Goal: Information Seeking & Learning: Learn about a topic

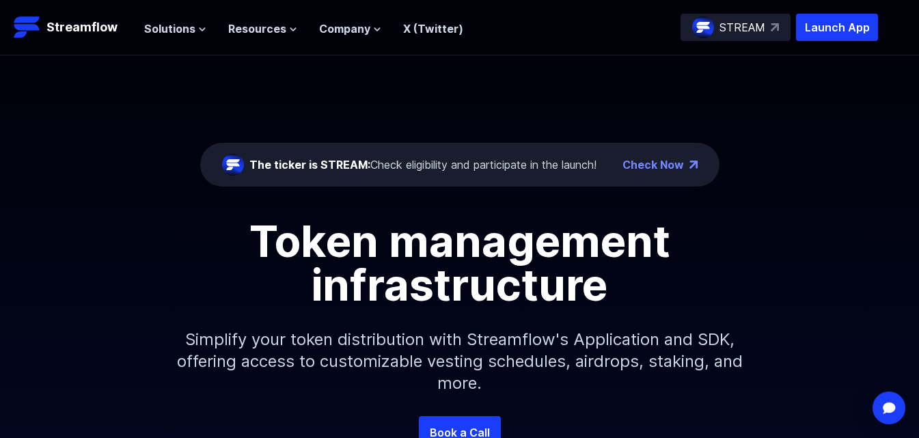
click at [466, 161] on div "The ticker is STREAM: Check eligibility and participate in the launch!" at bounding box center [423, 165] width 347 height 16
drag, startPoint x: 319, startPoint y: 153, endPoint x: 72, endPoint y: 125, distance: 249.0
click at [0, 118] on div "The ticker is STREAM: Check eligibility and participate in the launch! Check No…" at bounding box center [459, 235] width 919 height 361
drag, startPoint x: 520, startPoint y: 165, endPoint x: 478, endPoint y: 164, distance: 42.4
click at [478, 164] on div "The ticker is STREAM: Check eligibility and participate in the launch!" at bounding box center [423, 165] width 347 height 16
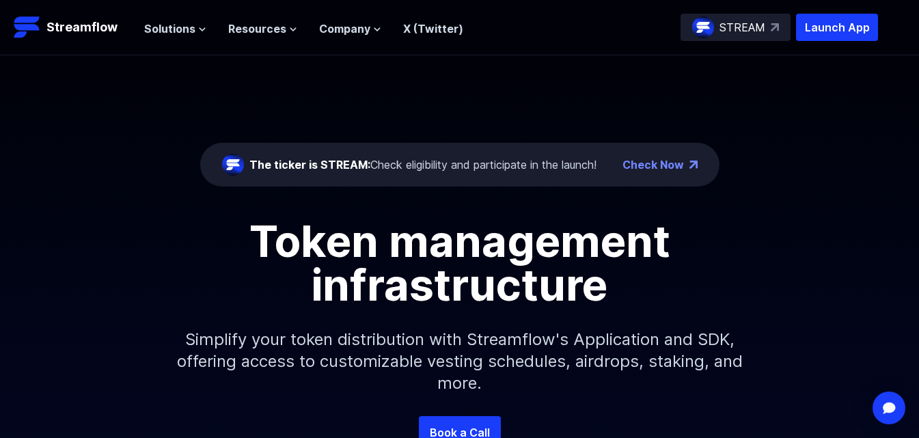
click at [345, 163] on span "The ticker is STREAM:" at bounding box center [310, 165] width 121 height 14
click at [290, 162] on span "The ticker is STREAM:" at bounding box center [310, 165] width 121 height 14
click at [677, 170] on link "Check Now" at bounding box center [654, 165] width 62 height 16
click at [754, 29] on p "STREAM" at bounding box center [743, 27] width 46 height 16
click at [541, 157] on div "The ticker is STREAM: Check eligibility and participate in the launch!" at bounding box center [423, 165] width 347 height 16
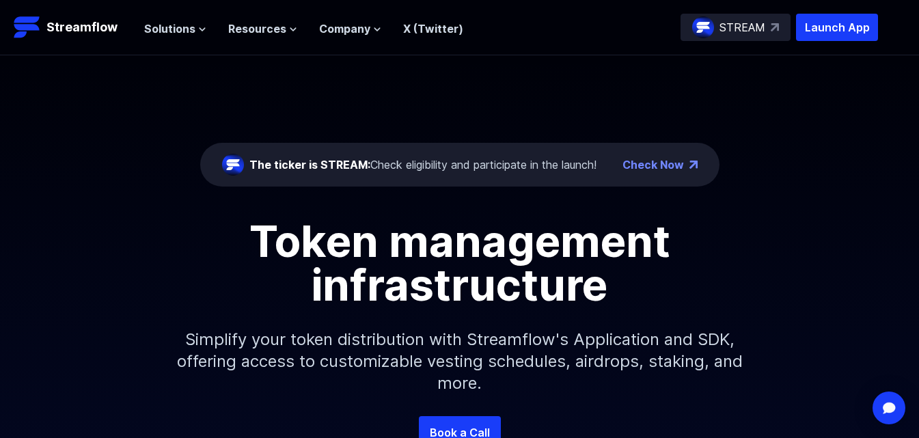
click at [540, 161] on div "The ticker is STREAM: Check eligibility and participate in the launch!" at bounding box center [423, 165] width 347 height 16
